Goal: Transaction & Acquisition: Purchase product/service

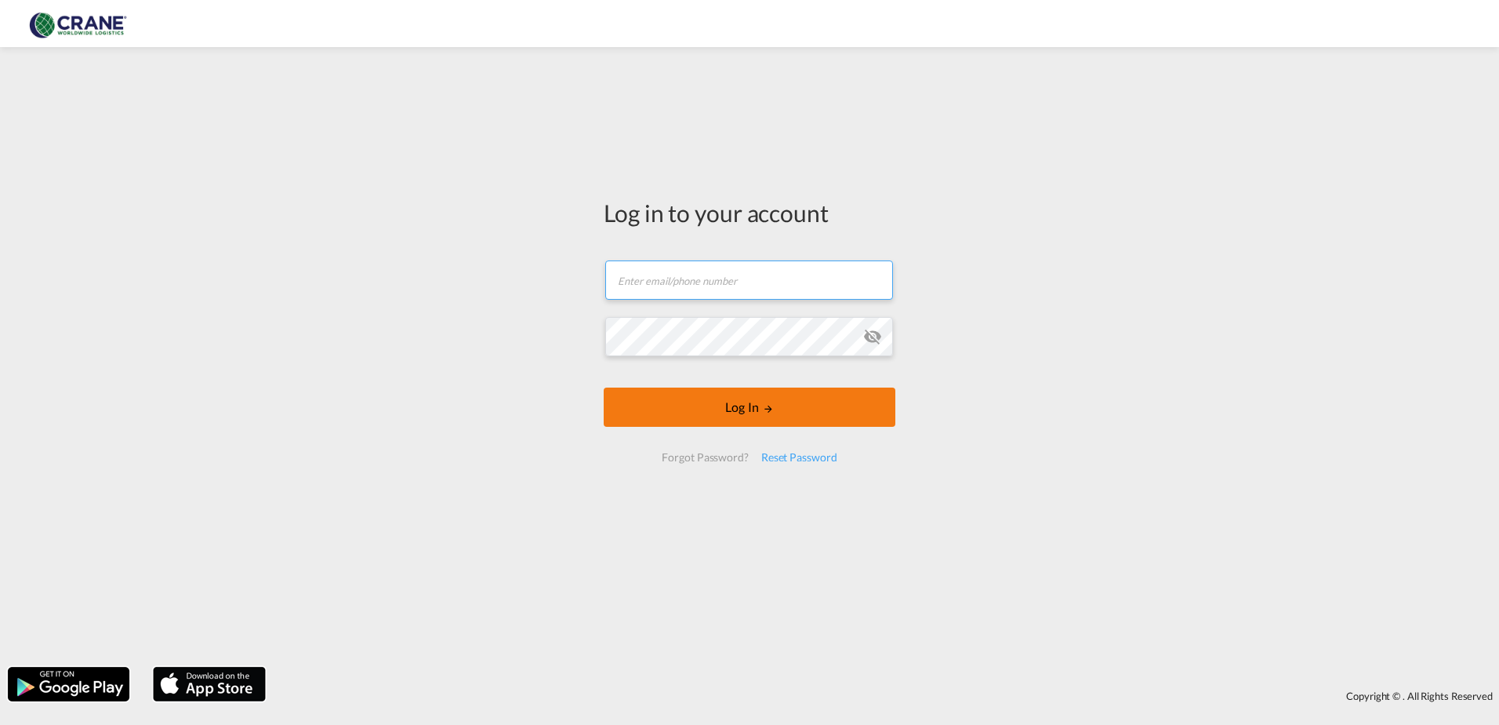
type input "[EMAIL_ADDRESS][PERSON_NAME][DOMAIN_NAME]"
click at [677, 413] on button "Log In" at bounding box center [750, 406] width 292 height 39
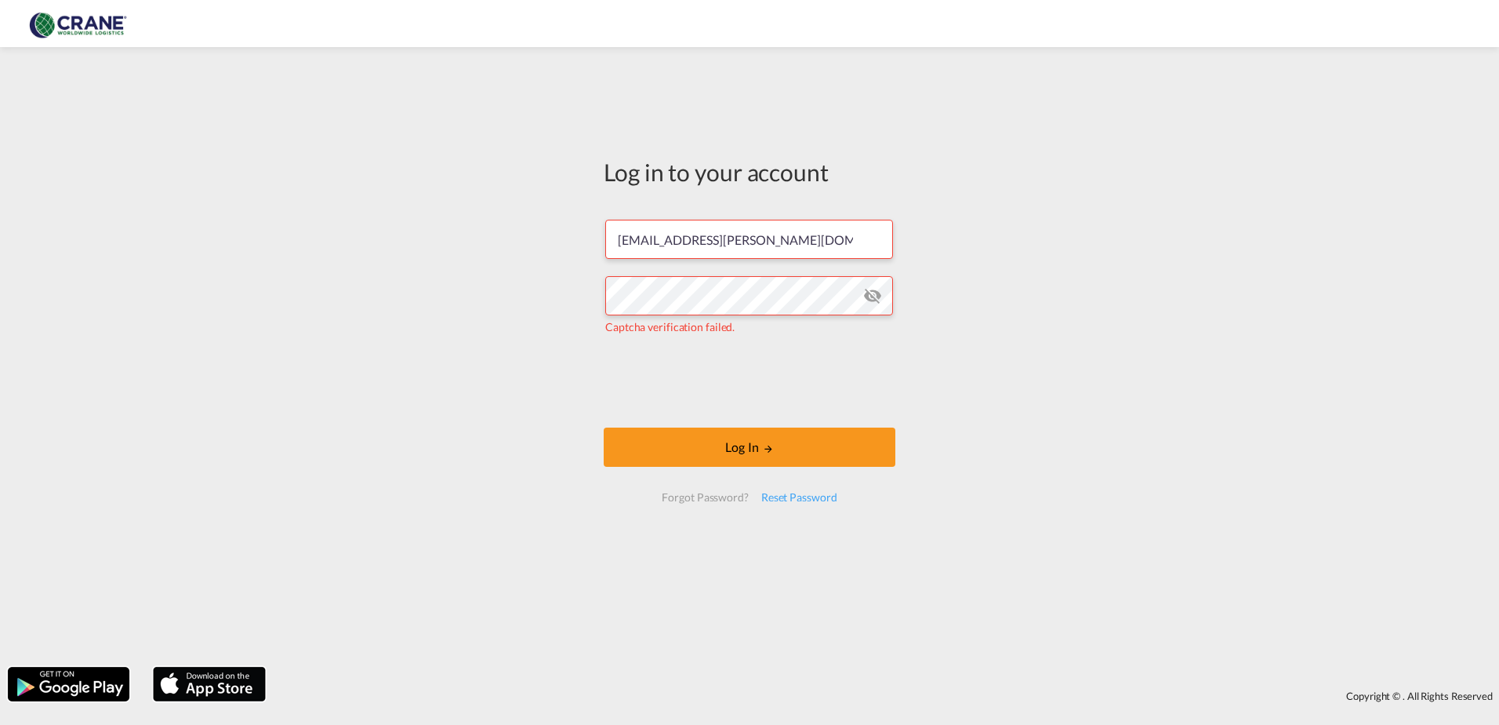
click at [678, 423] on form "[EMAIL_ADDRESS][PERSON_NAME][DOMAIN_NAME] Captcha verification failed. Log In F…" at bounding box center [750, 360] width 292 height 313
click at [694, 433] on button "Log In" at bounding box center [750, 446] width 292 height 39
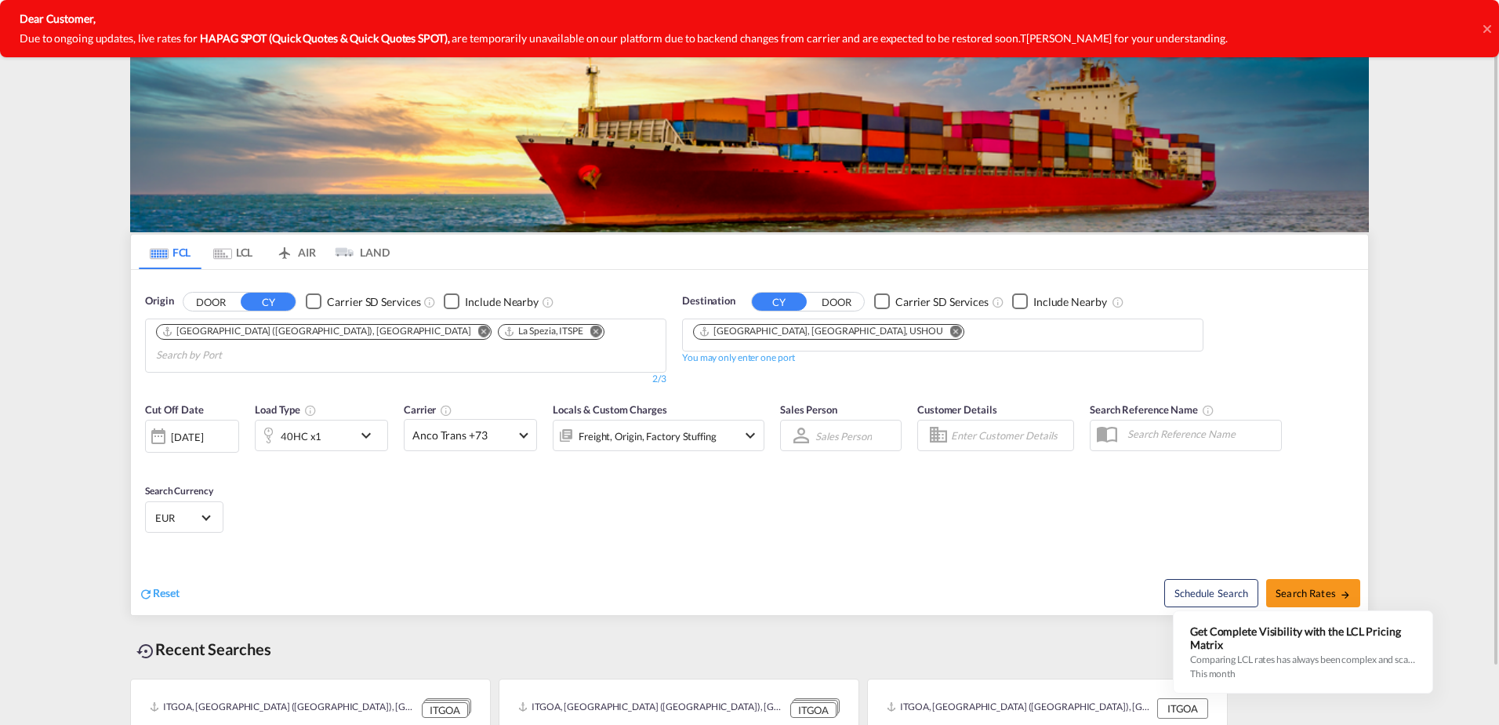
click at [367, 426] on md-icon "icon-chevron-down" at bounding box center [370, 435] width 27 height 19
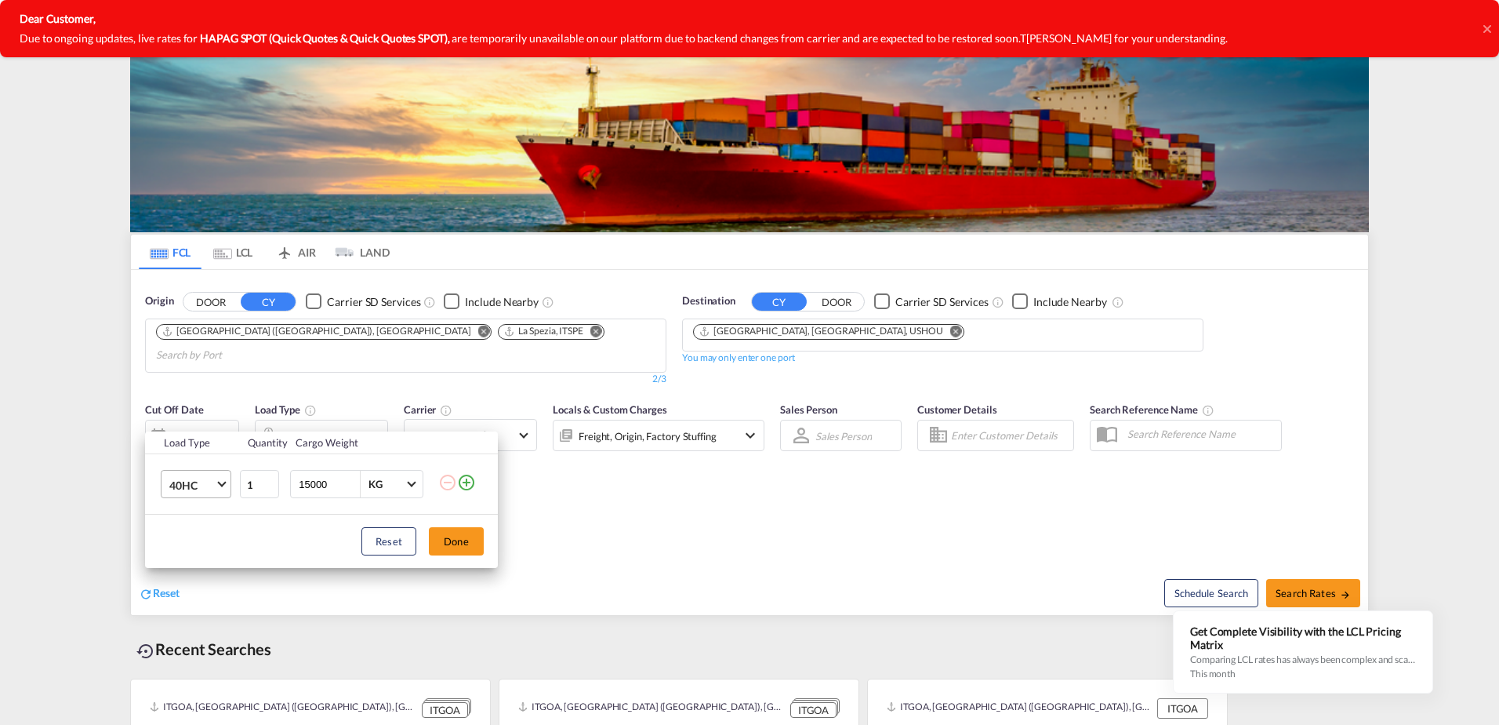
click at [212, 487] on span "40HC" at bounding box center [191, 486] width 45 height 16
click at [198, 411] on md-option "20GP" at bounding box center [210, 410] width 107 height 38
click at [460, 332] on div "Load Type Quantity Cargo Weight 20GP 1 15000 KG KG Load type addition is restri…" at bounding box center [749, 362] width 1499 height 725
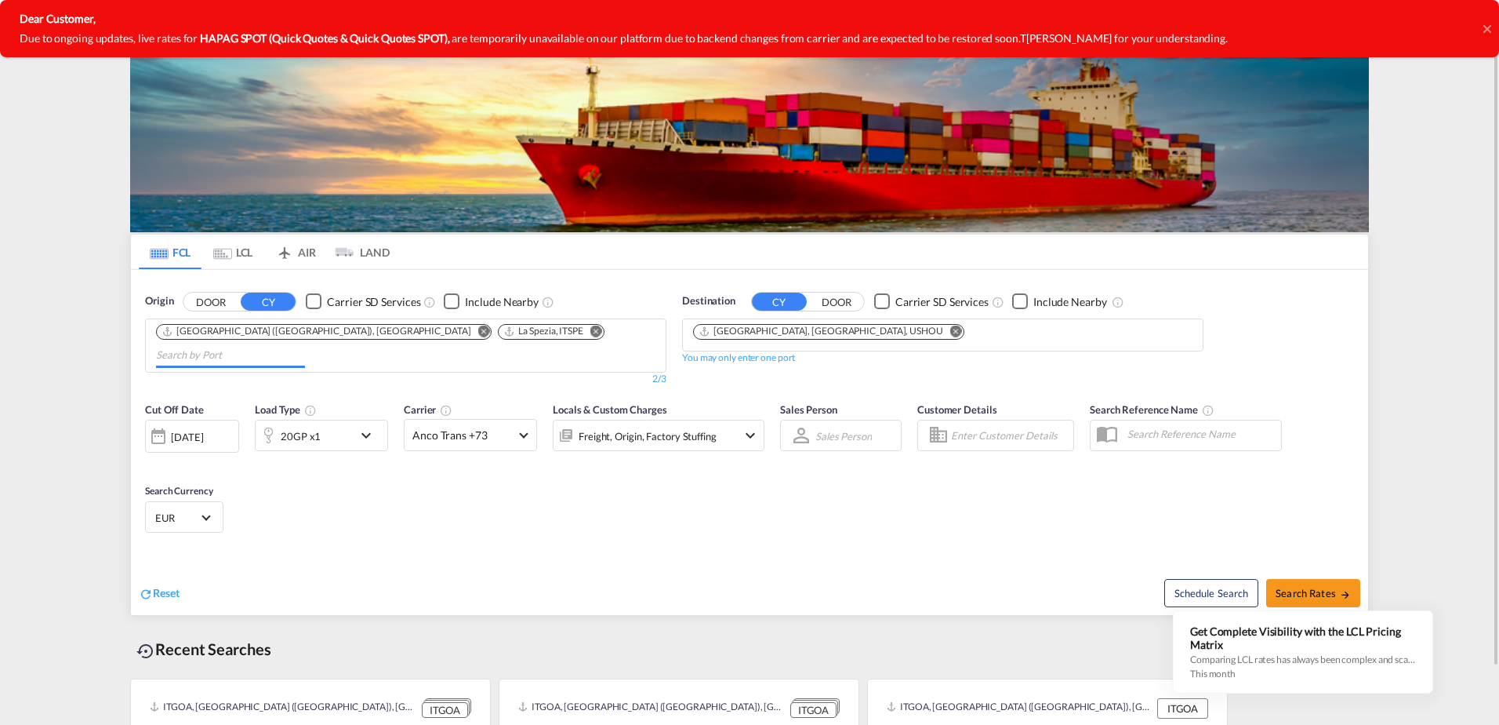
click at [305, 343] on input "Chips input." at bounding box center [230, 355] width 149 height 25
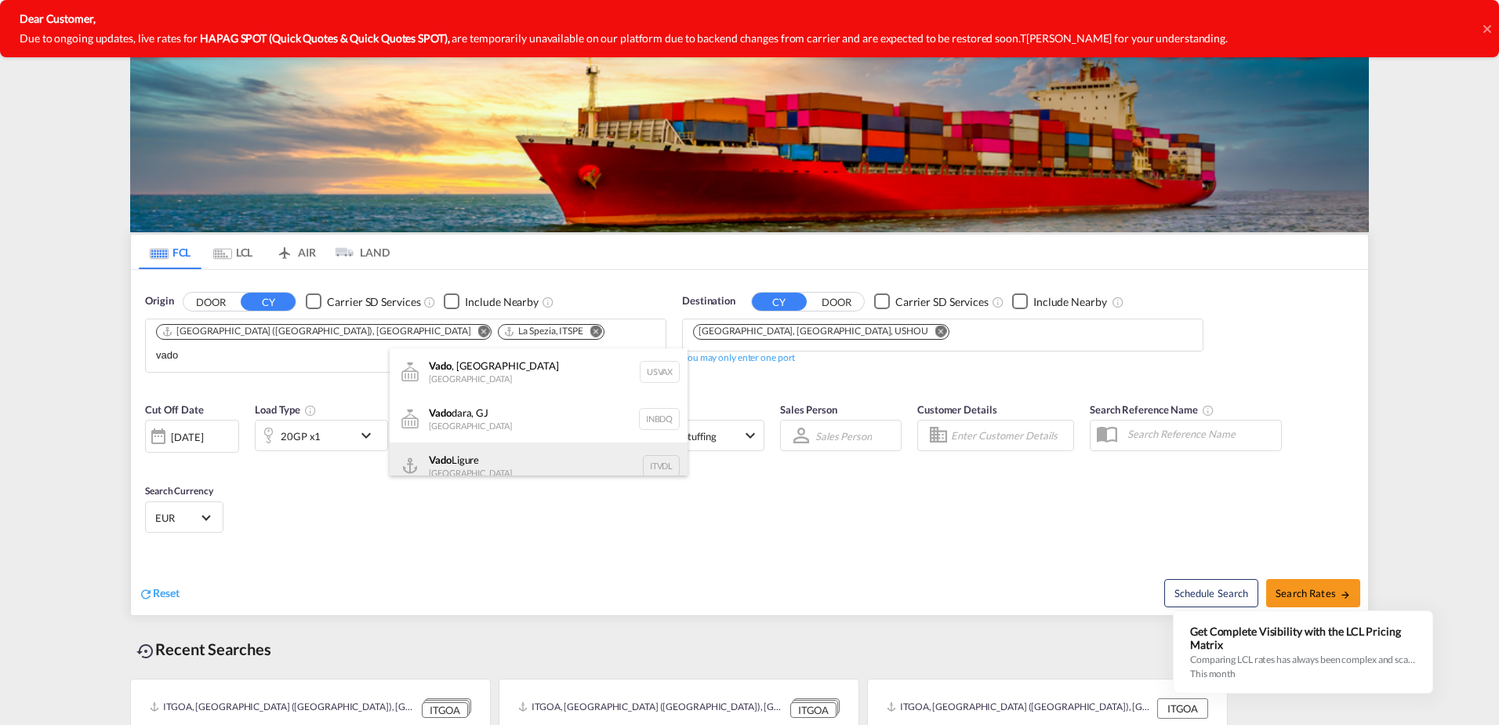
type input "vado"
click at [474, 451] on div "Vado Ligure [GEOGRAPHIC_DATA] ITVDL" at bounding box center [539, 465] width 298 height 47
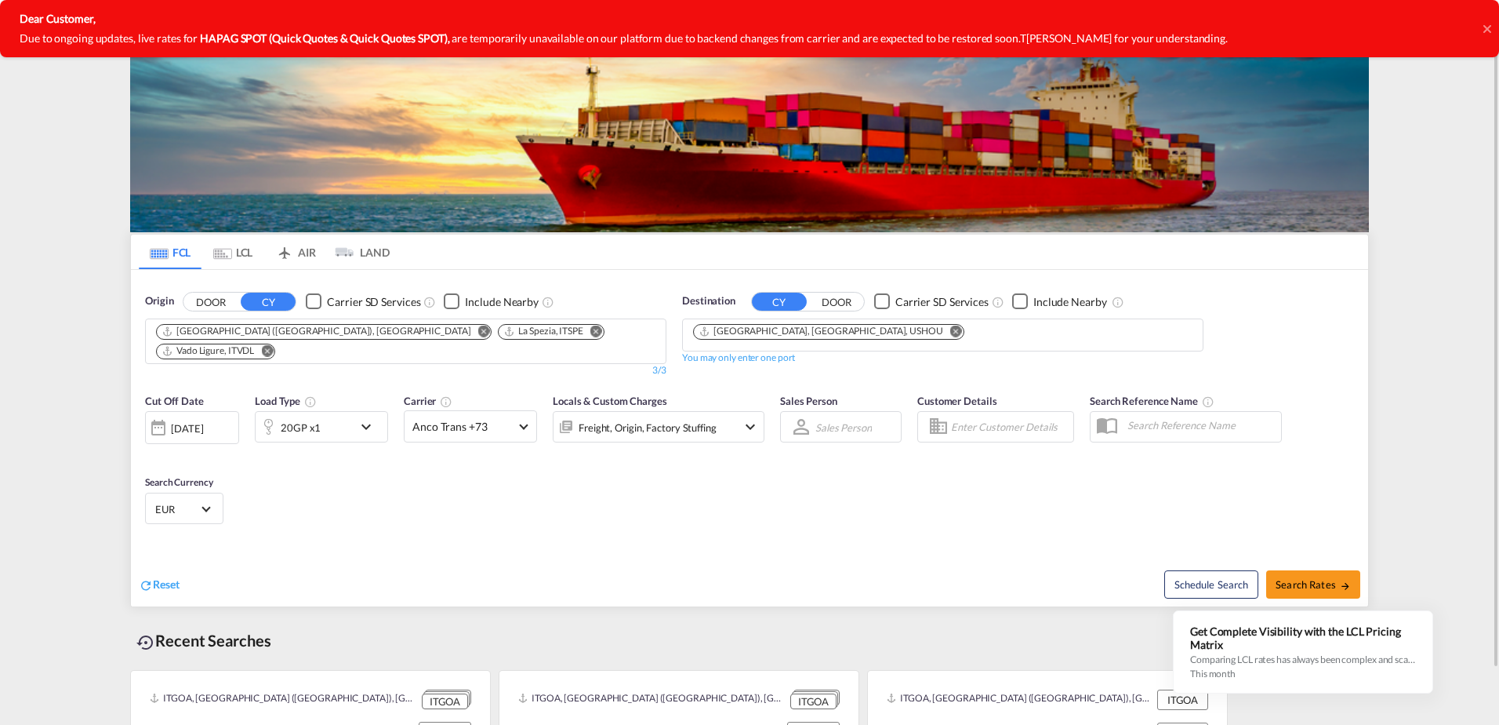
click at [950, 331] on md-icon "Remove" at bounding box center [956, 331] width 12 height 12
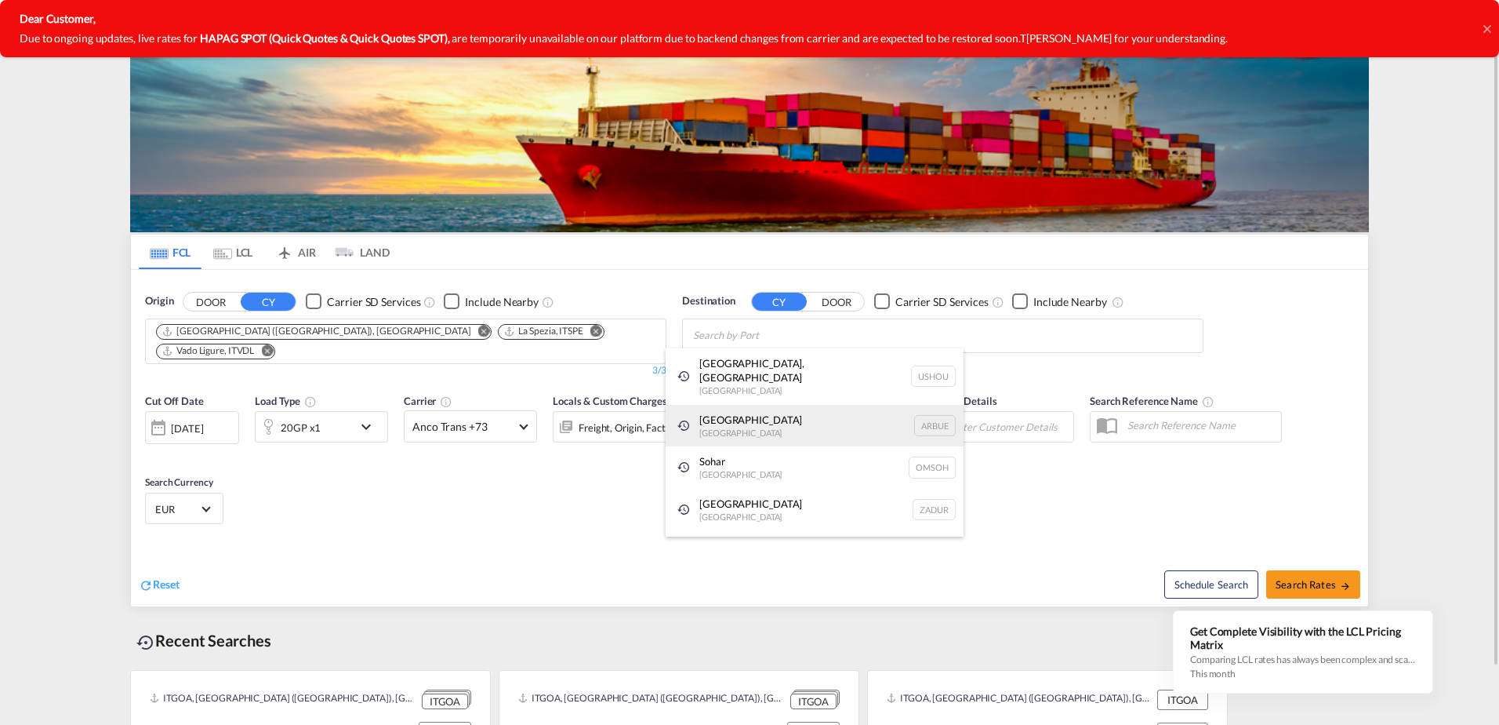
click at [794, 416] on div "[GEOGRAPHIC_DATA] [GEOGRAPHIC_DATA] [GEOGRAPHIC_DATA]" at bounding box center [815, 426] width 298 height 42
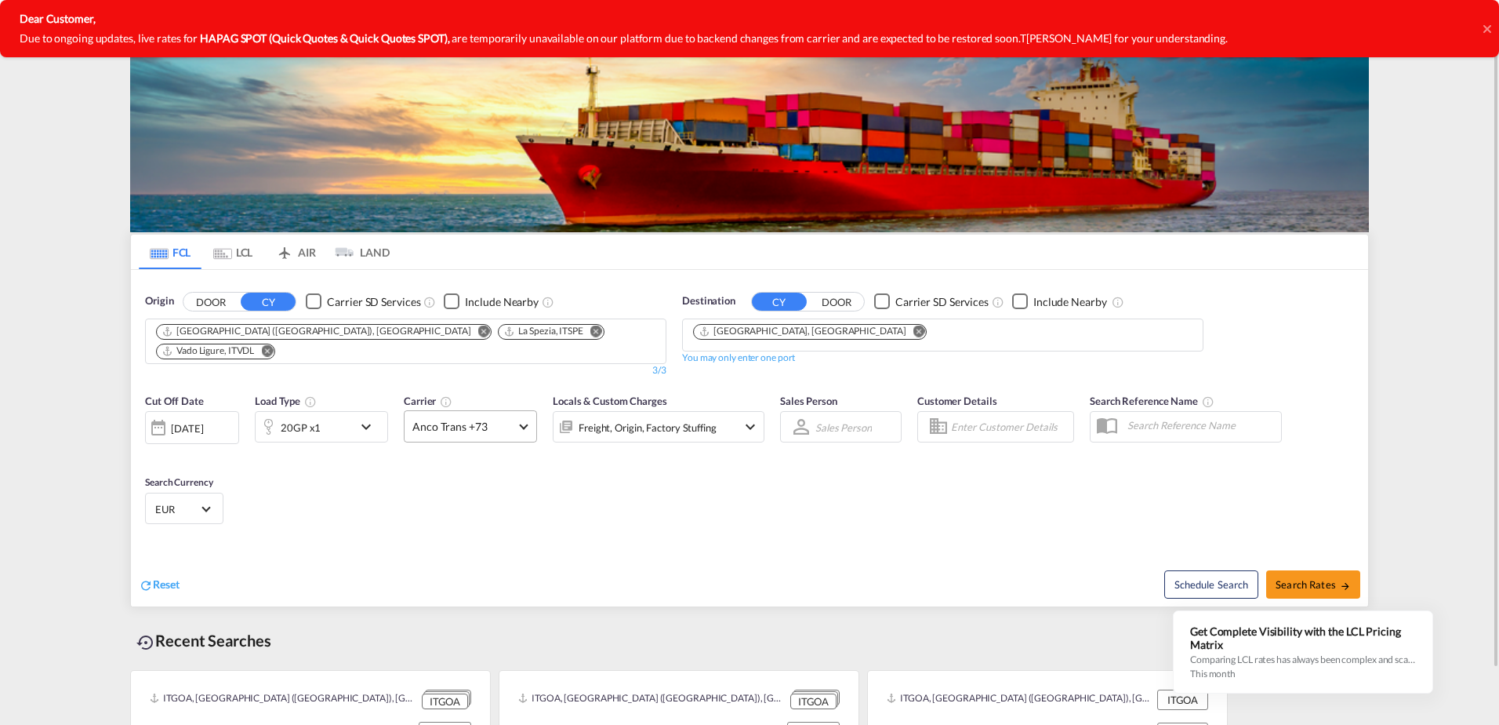
click at [521, 411] on md-select-value "Anco Trans +73" at bounding box center [471, 426] width 132 height 31
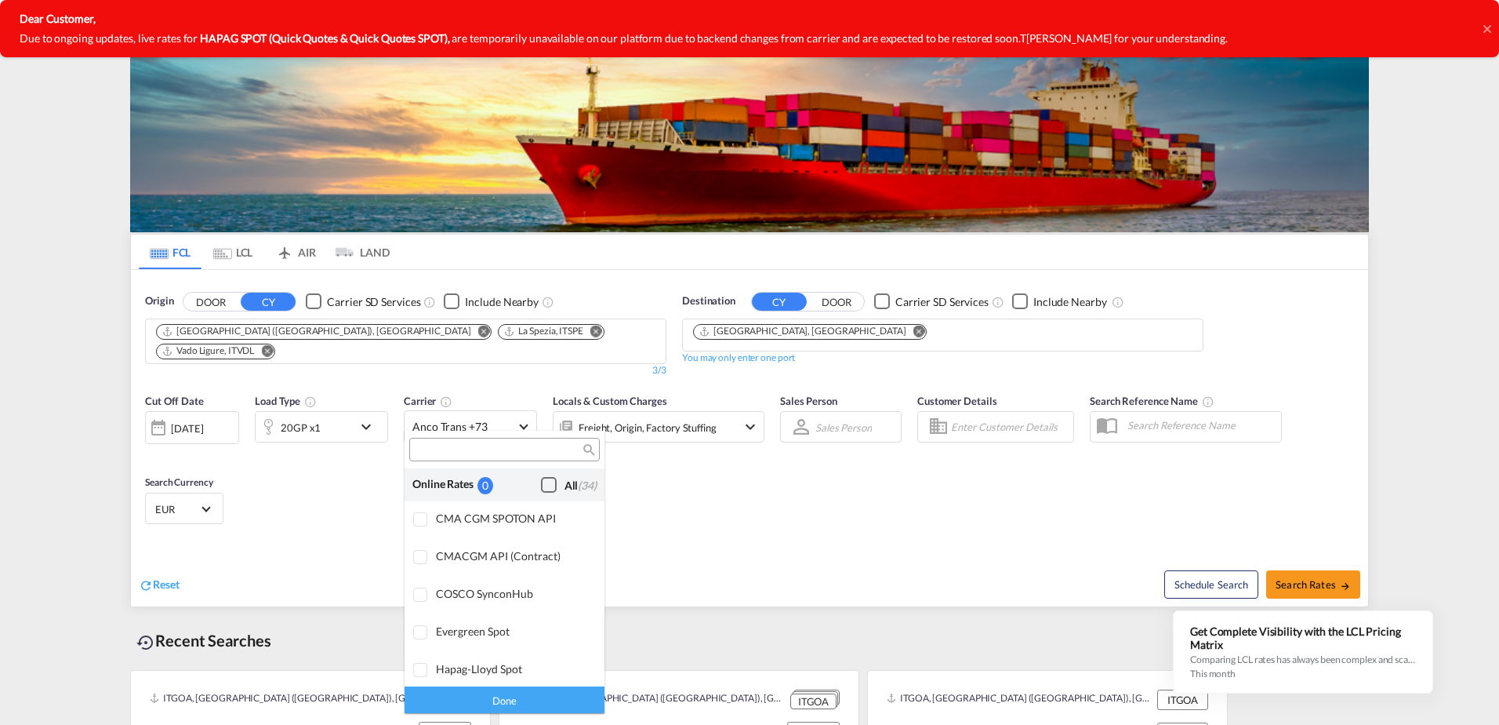
click at [541, 477] on div "Checkbox No Ink" at bounding box center [549, 485] width 16 height 16
click at [1317, 573] on md-backdrop at bounding box center [749, 362] width 1499 height 725
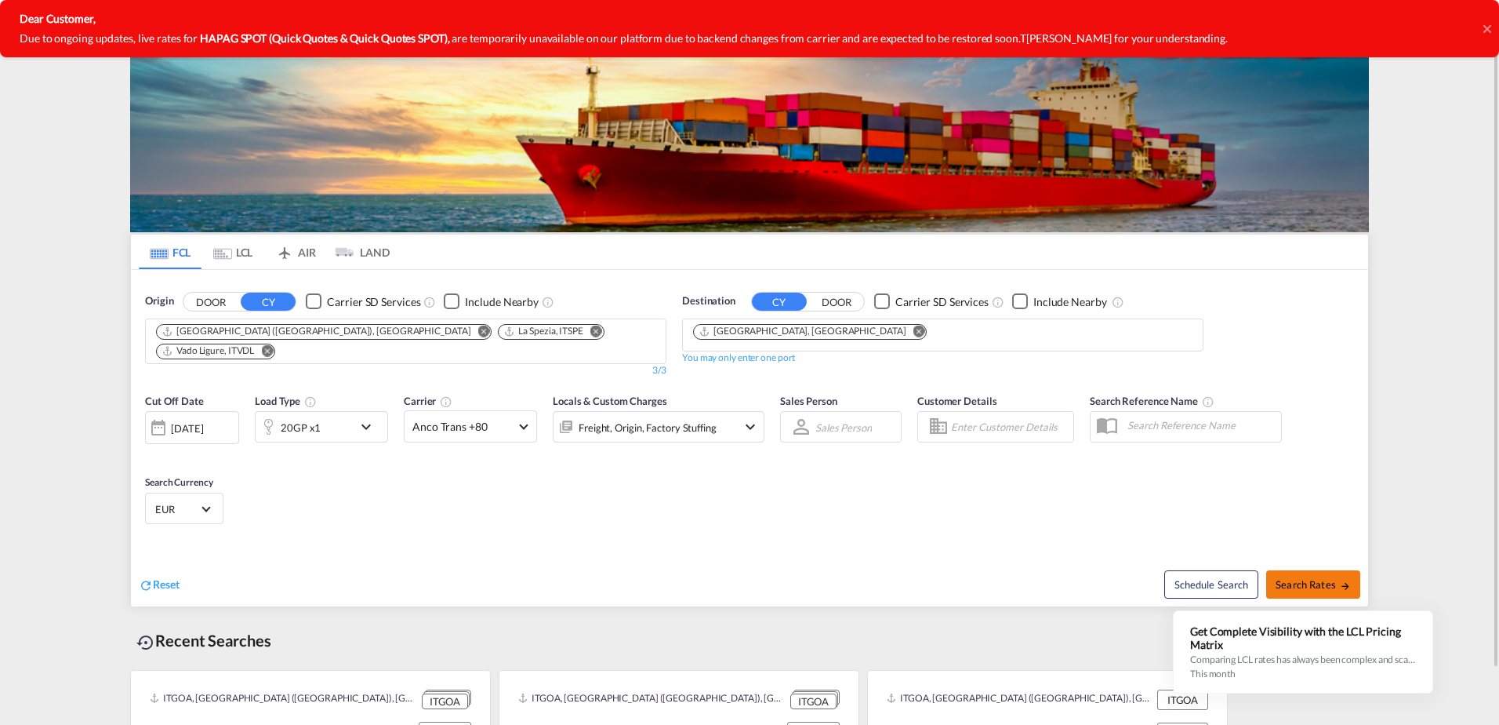
click at [1295, 570] on button "Search Rates" at bounding box center [1313, 584] width 94 height 28
type input "ITGOA,ITSPE,ITVDL to ARBUE / [DATE]"
